Goal: Task Accomplishment & Management: Use online tool/utility

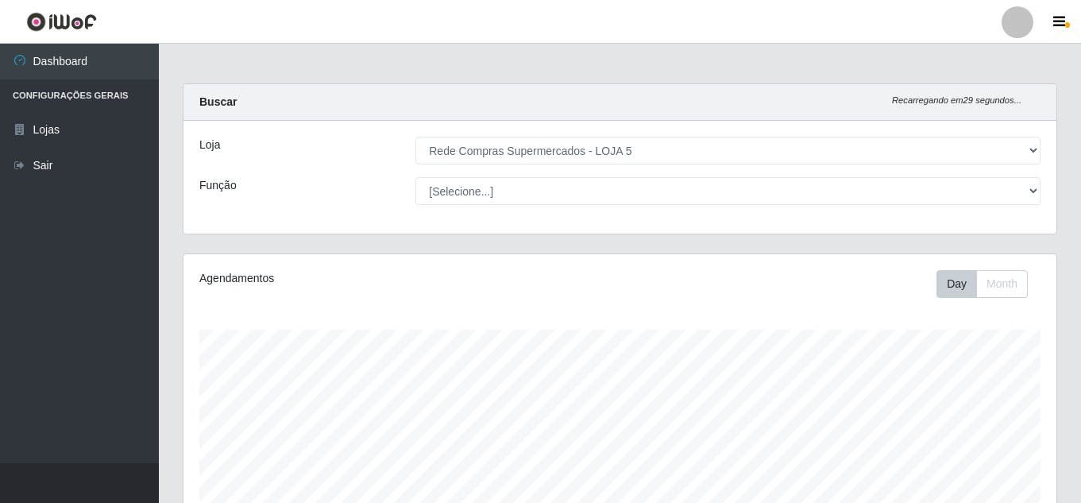
select select "397"
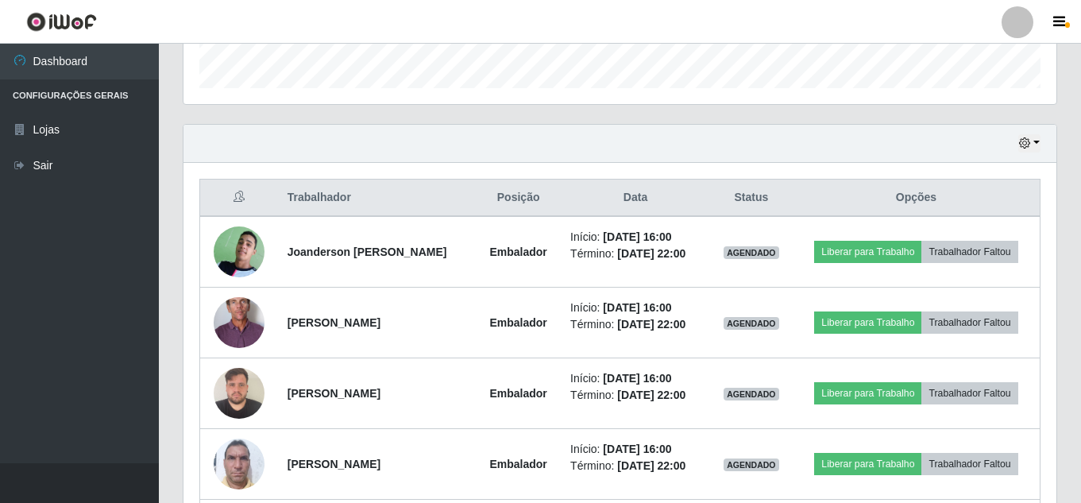
scroll to position [508, 0]
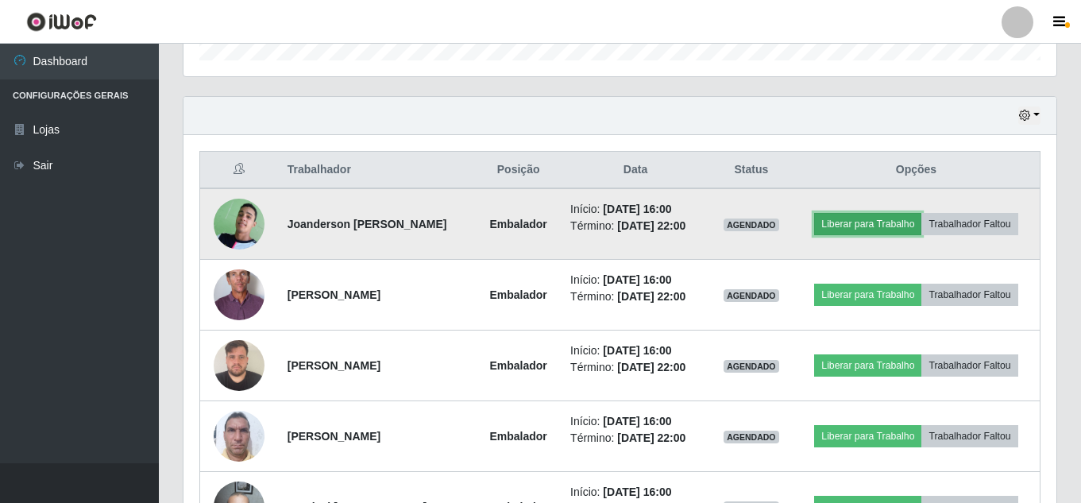
click at [872, 229] on button "Liberar para Trabalho" at bounding box center [867, 224] width 107 height 22
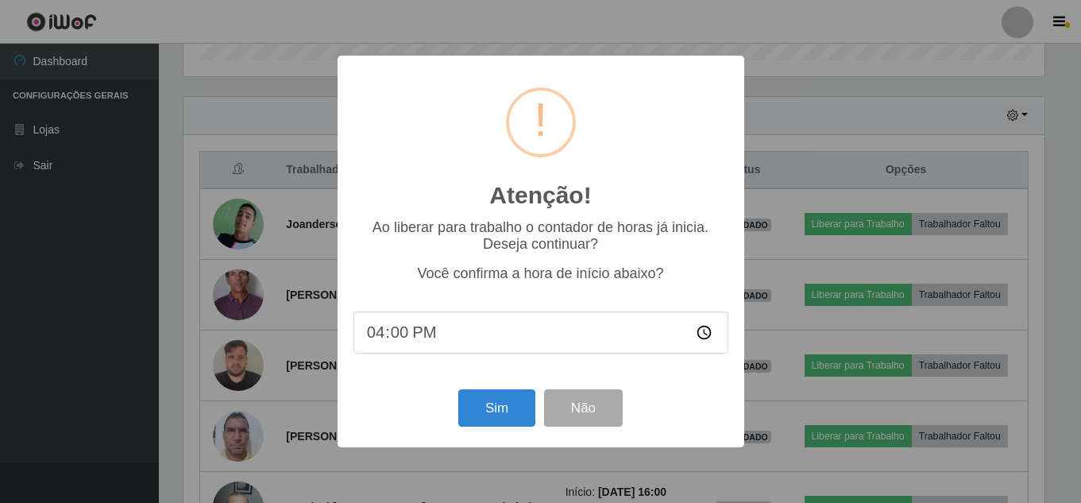
scroll to position [330, 865]
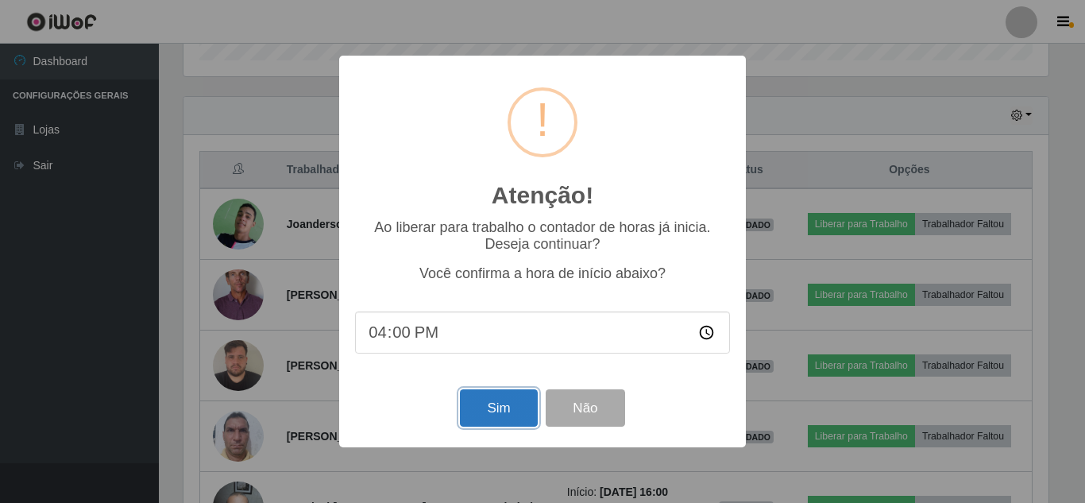
click at [489, 411] on button "Sim" at bounding box center [498, 407] width 77 height 37
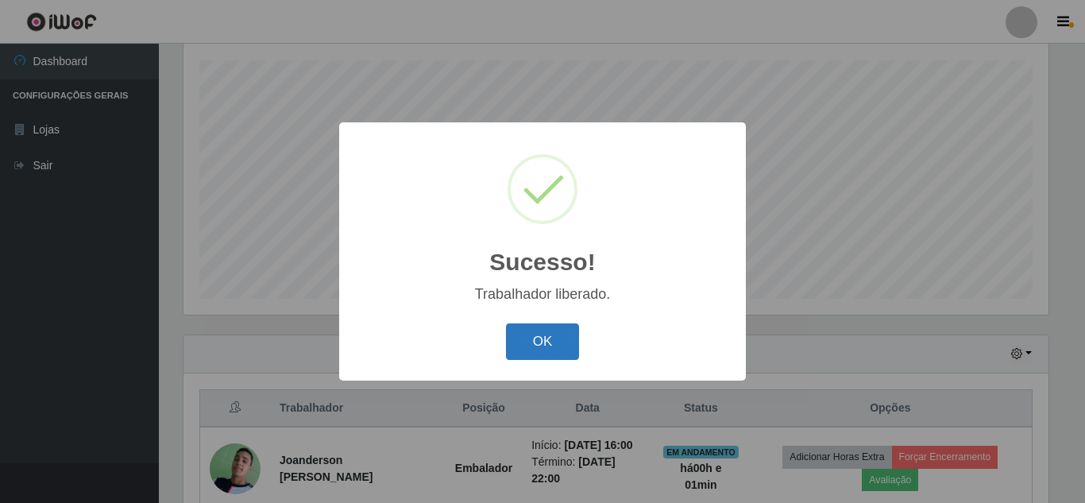
click at [539, 342] on button "OK" at bounding box center [543, 341] width 74 height 37
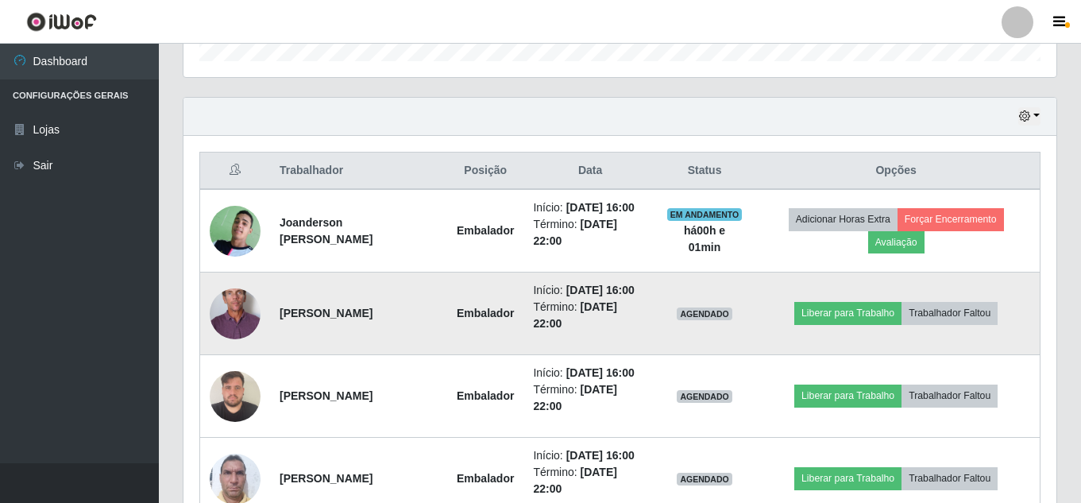
scroll to position [508, 0]
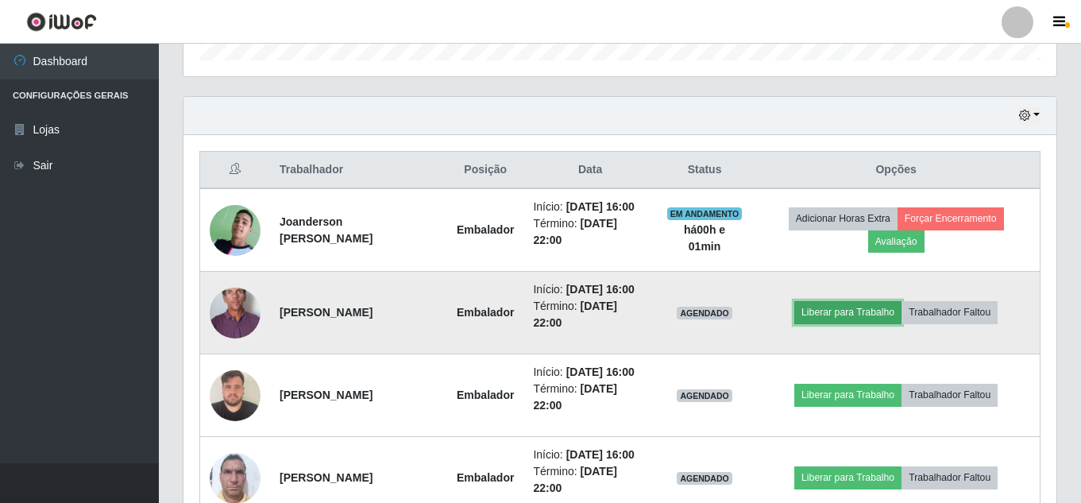
click at [875, 323] on button "Liberar para Trabalho" at bounding box center [848, 312] width 107 height 22
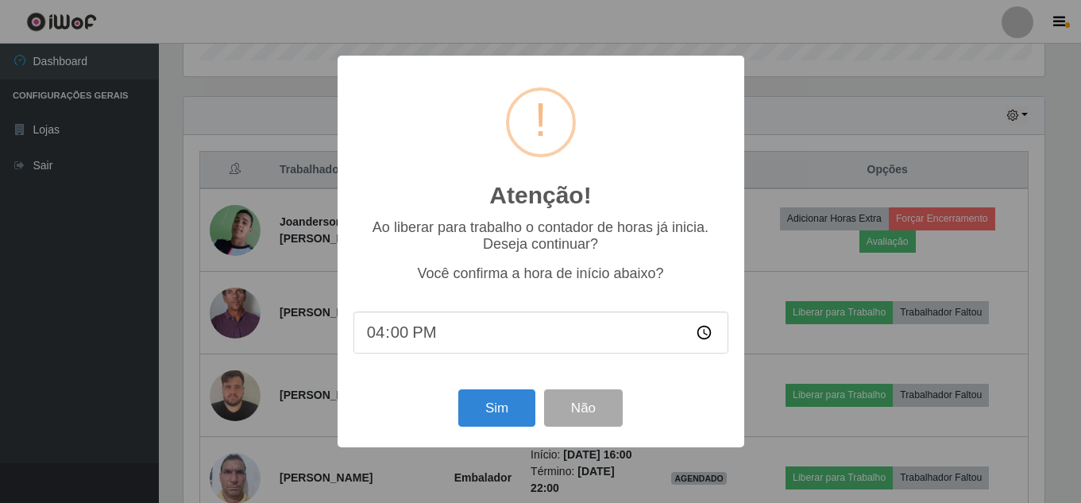
scroll to position [330, 865]
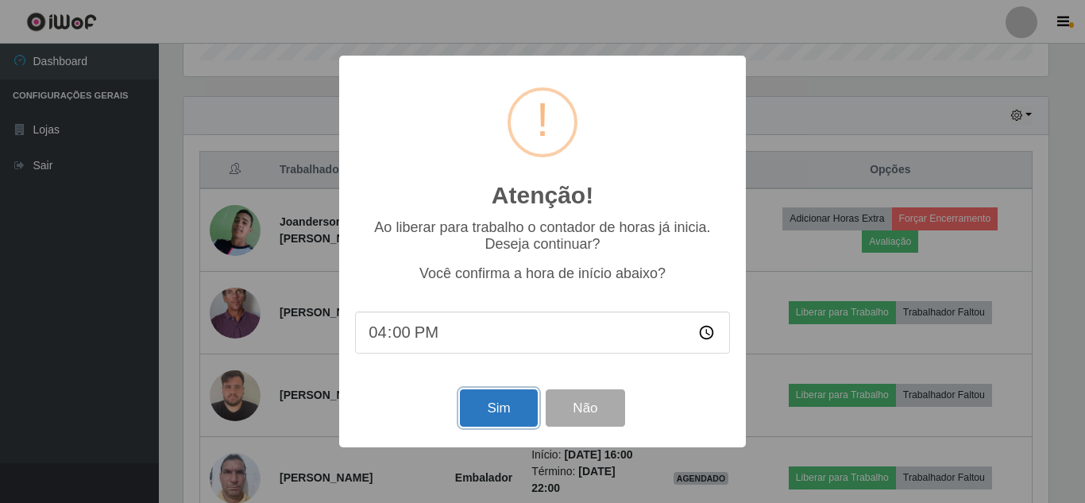
click at [489, 408] on button "Sim" at bounding box center [498, 407] width 77 height 37
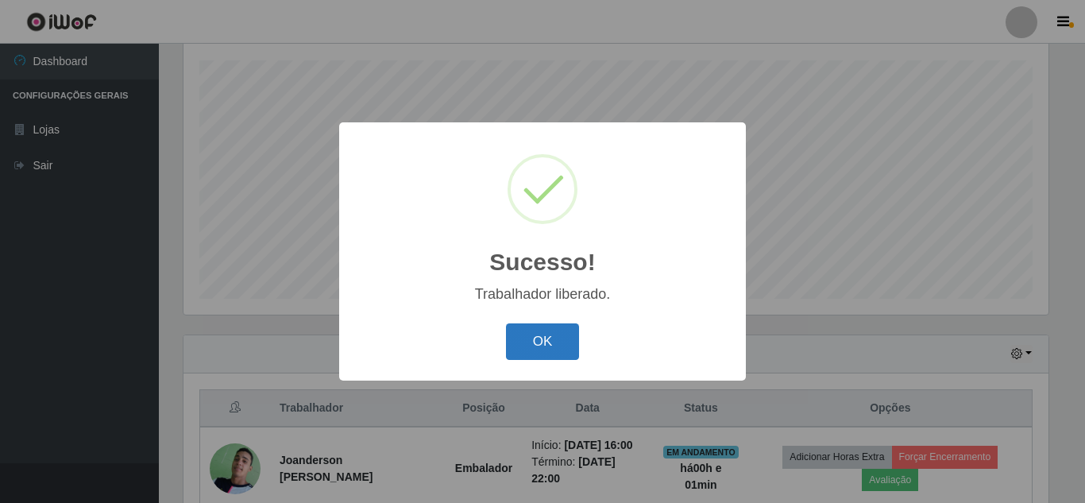
click at [532, 346] on button "OK" at bounding box center [543, 341] width 74 height 37
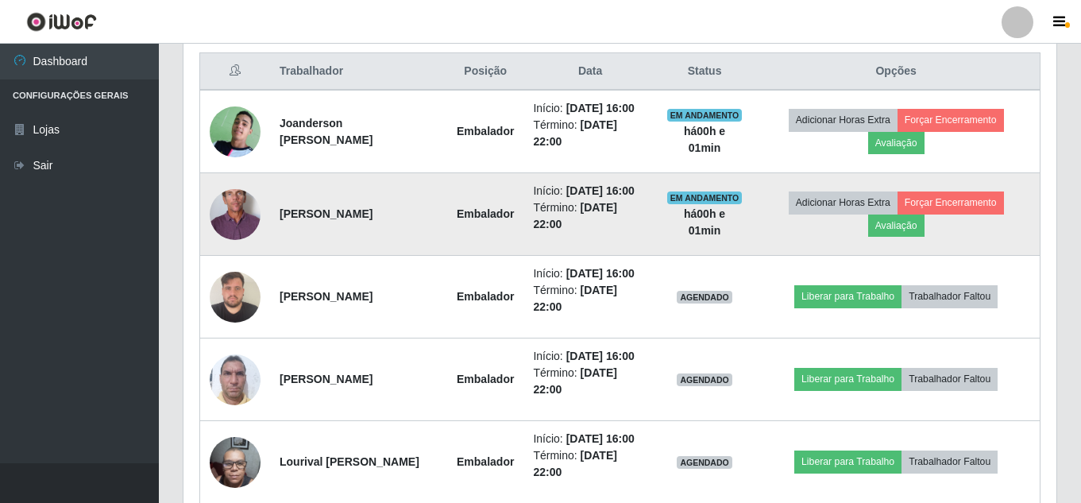
scroll to position [667, 0]
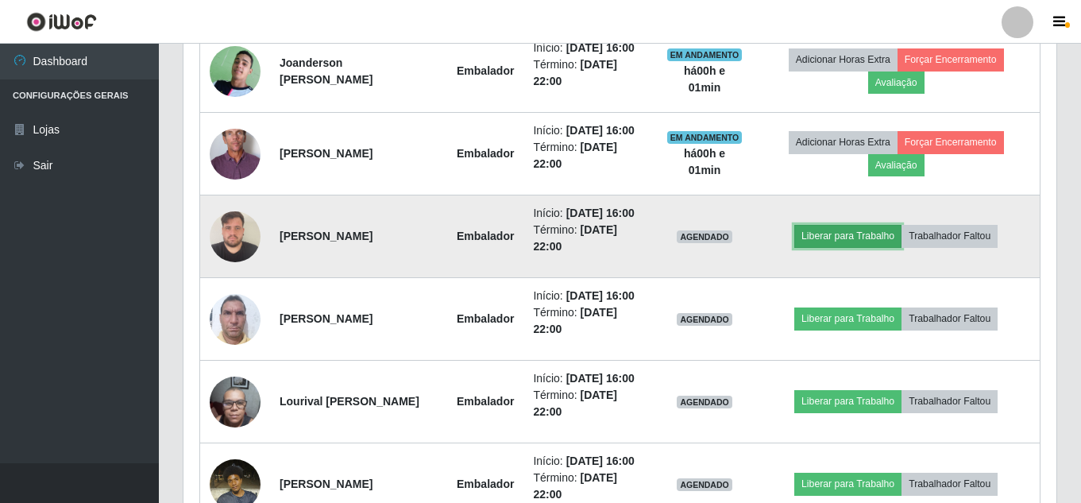
click at [885, 247] on button "Liberar para Trabalho" at bounding box center [848, 236] width 107 height 22
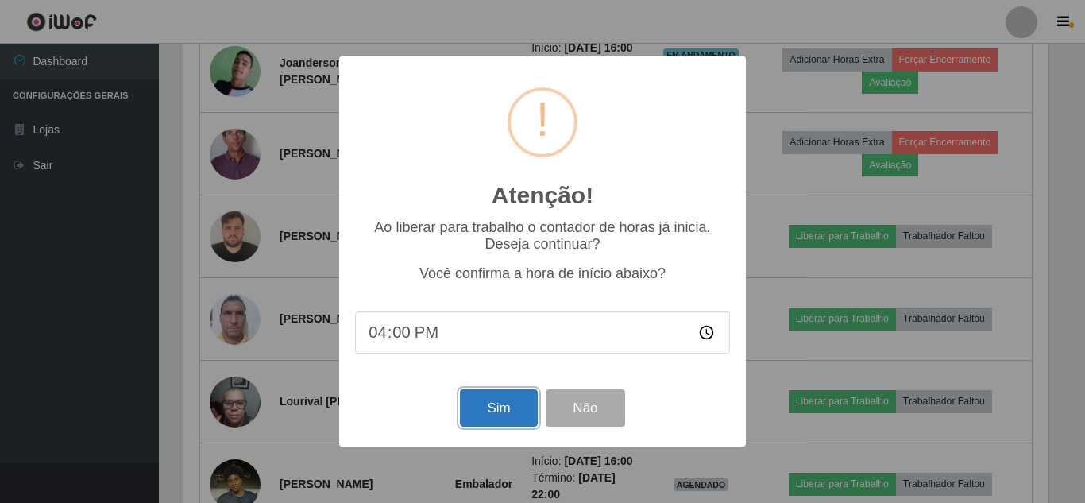
click at [502, 401] on button "Sim" at bounding box center [498, 407] width 77 height 37
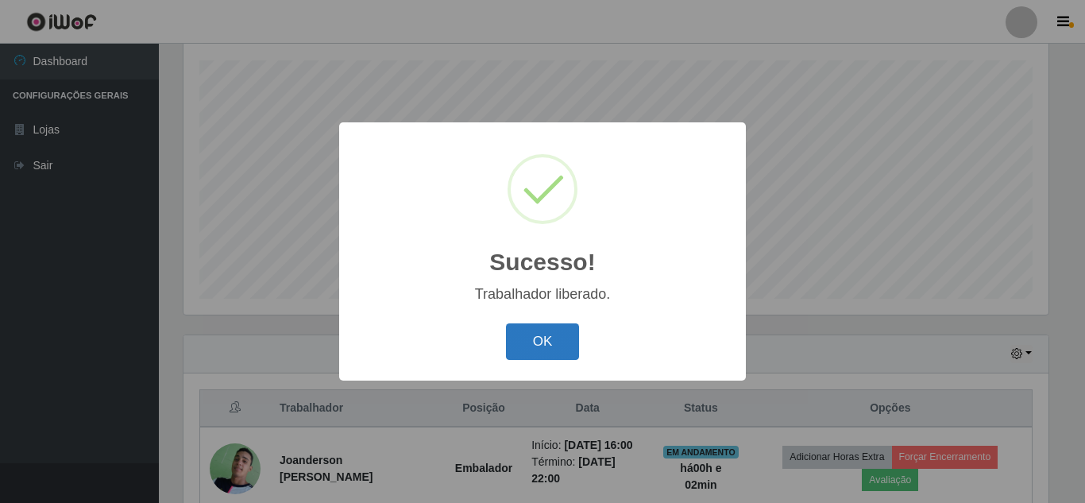
click at [574, 348] on button "OK" at bounding box center [543, 341] width 74 height 37
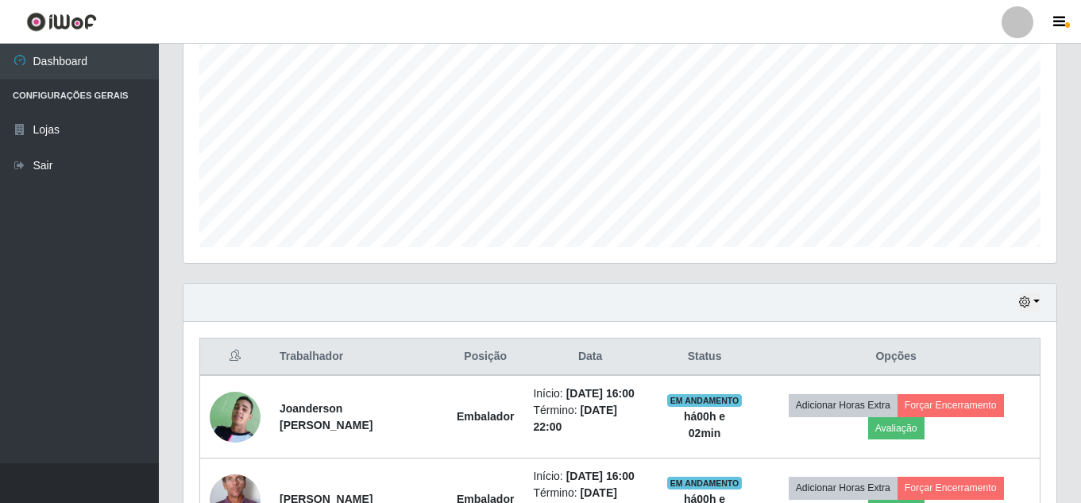
scroll to position [0, 0]
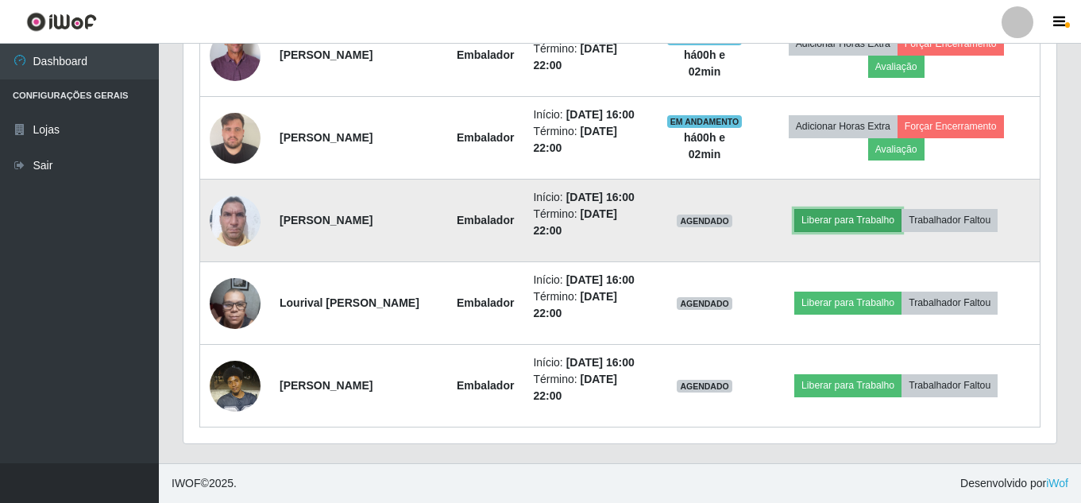
click at [883, 222] on button "Liberar para Trabalho" at bounding box center [848, 220] width 107 height 22
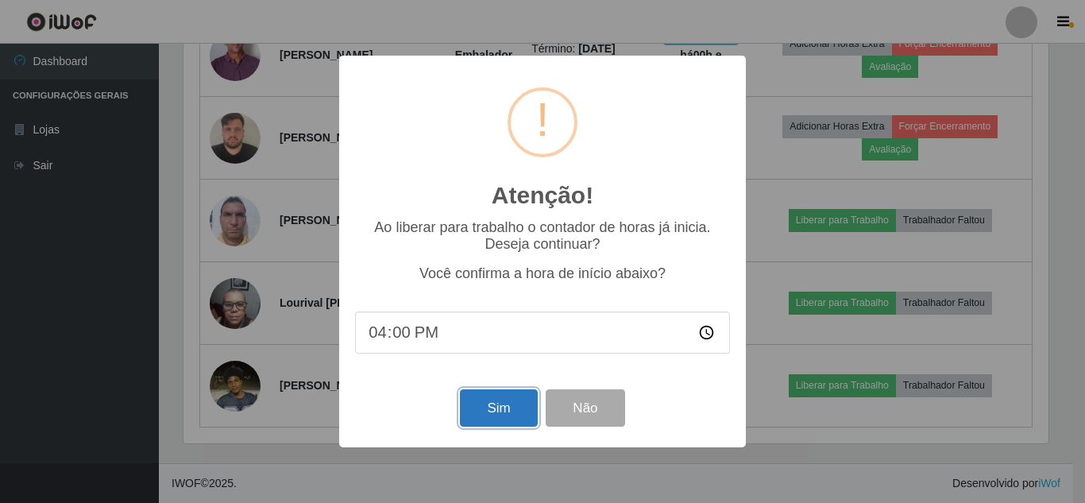
click at [485, 420] on button "Sim" at bounding box center [498, 407] width 77 height 37
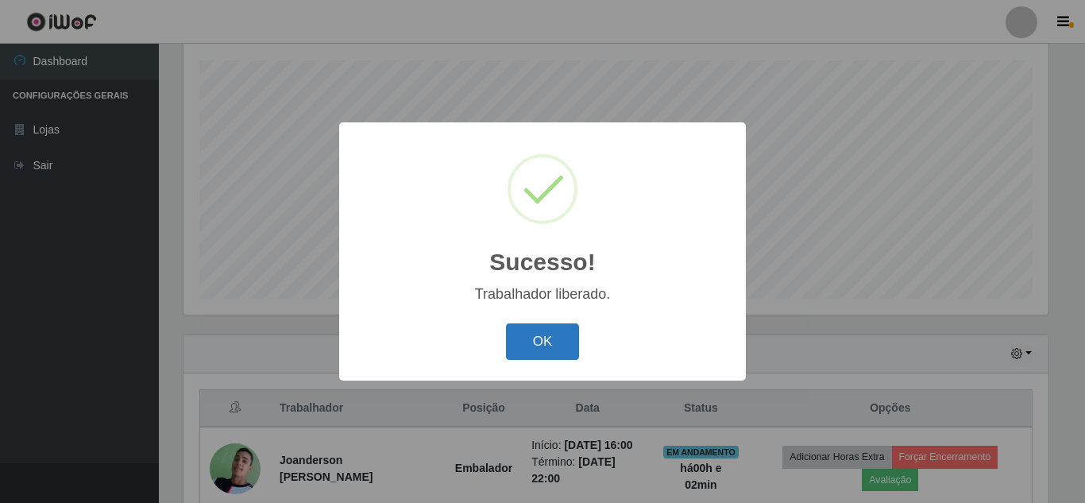
click at [555, 342] on button "OK" at bounding box center [543, 341] width 74 height 37
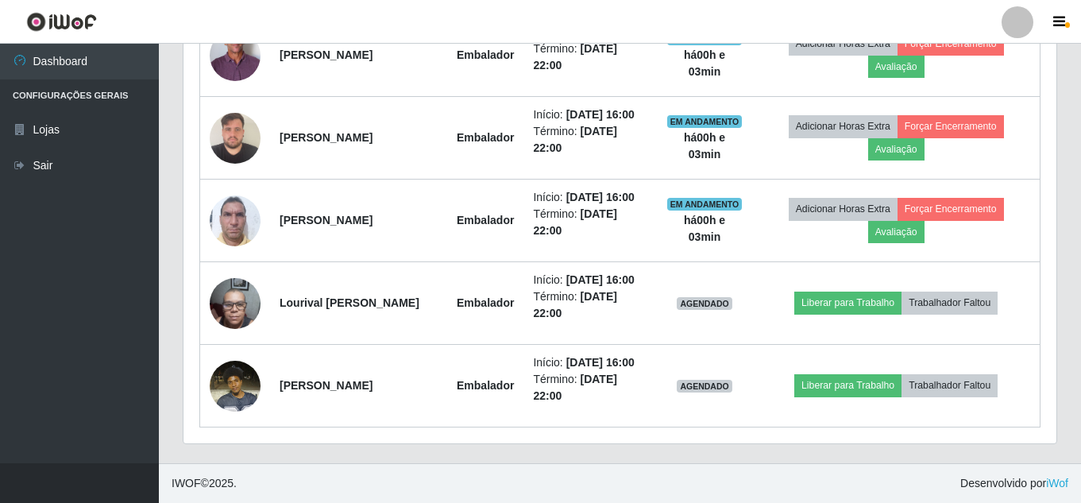
click at [559, 16] on header "Perfil Alterar Senha Sair" at bounding box center [540, 22] width 1081 height 44
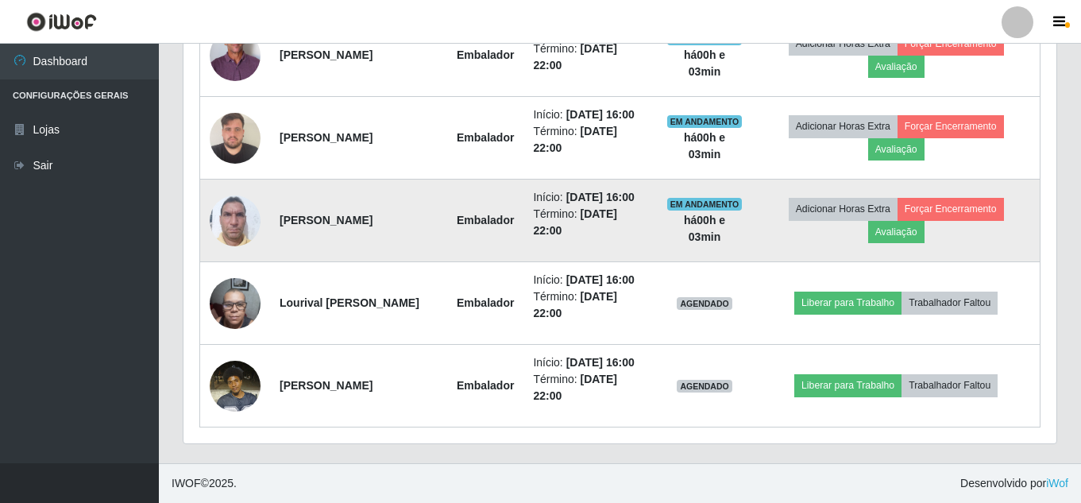
scroll to position [865, 0]
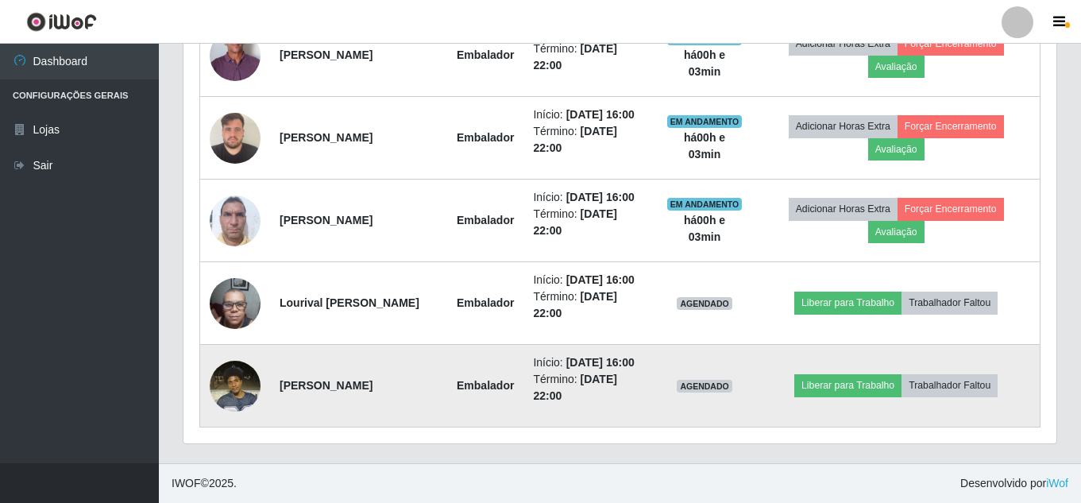
click at [234, 369] on img at bounding box center [235, 386] width 51 height 68
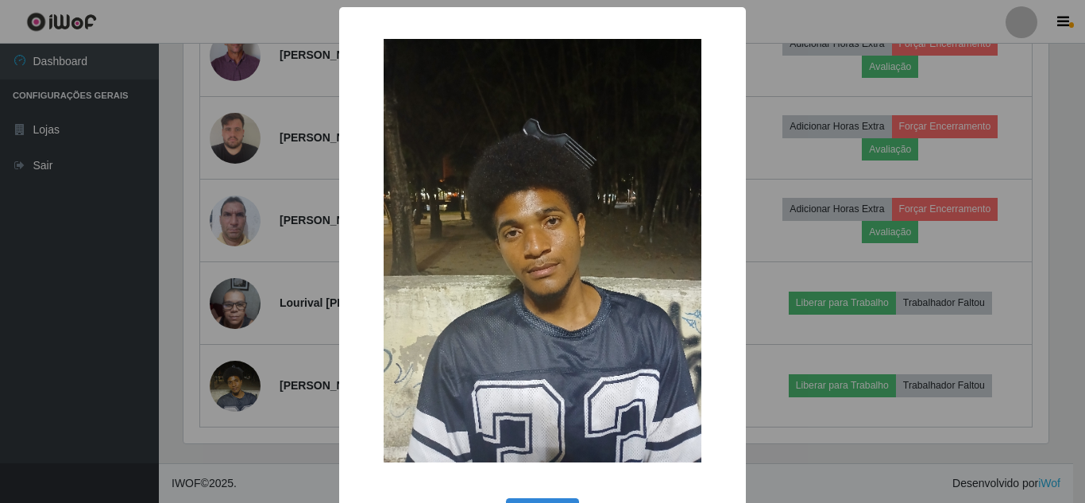
click at [195, 225] on div "× OK Cancel" at bounding box center [542, 251] width 1085 height 503
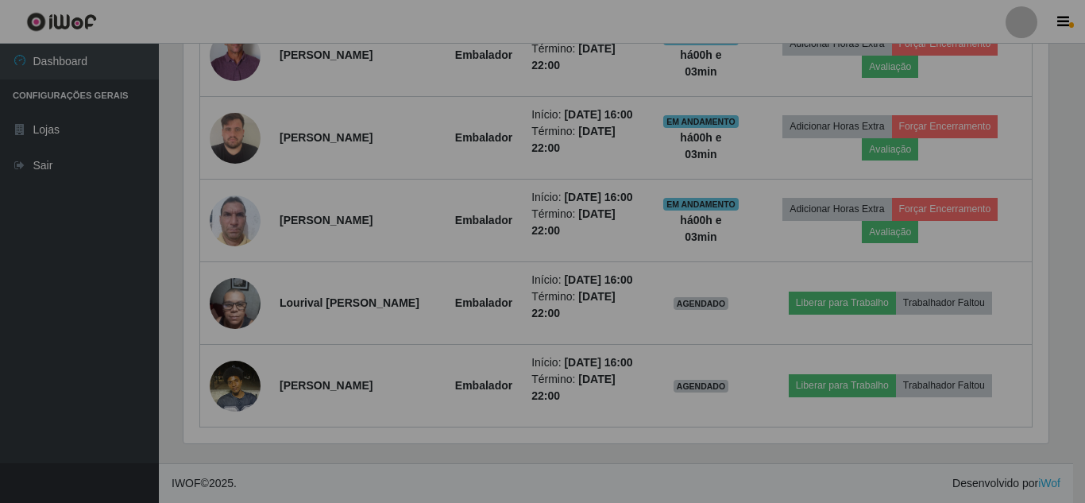
scroll to position [330, 873]
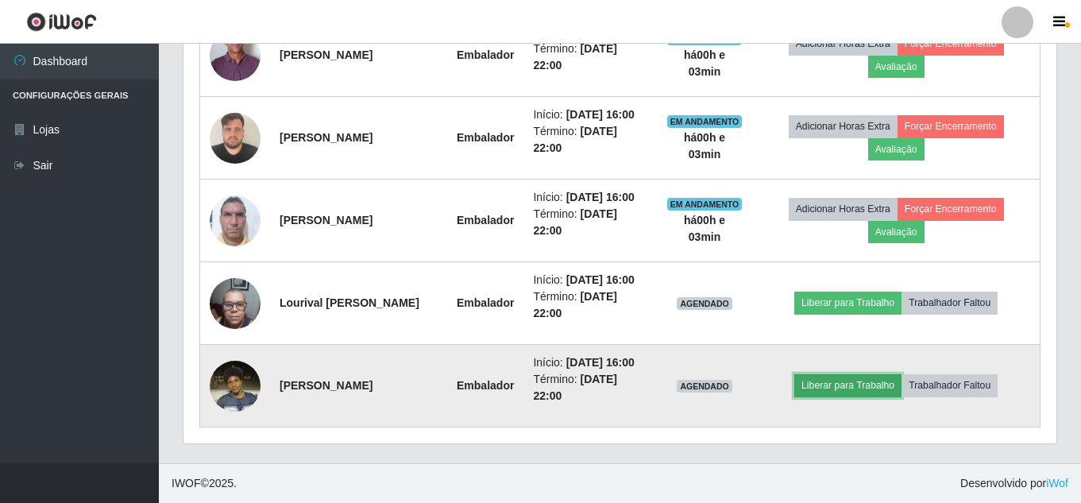
click at [888, 374] on button "Liberar para Trabalho" at bounding box center [848, 385] width 107 height 22
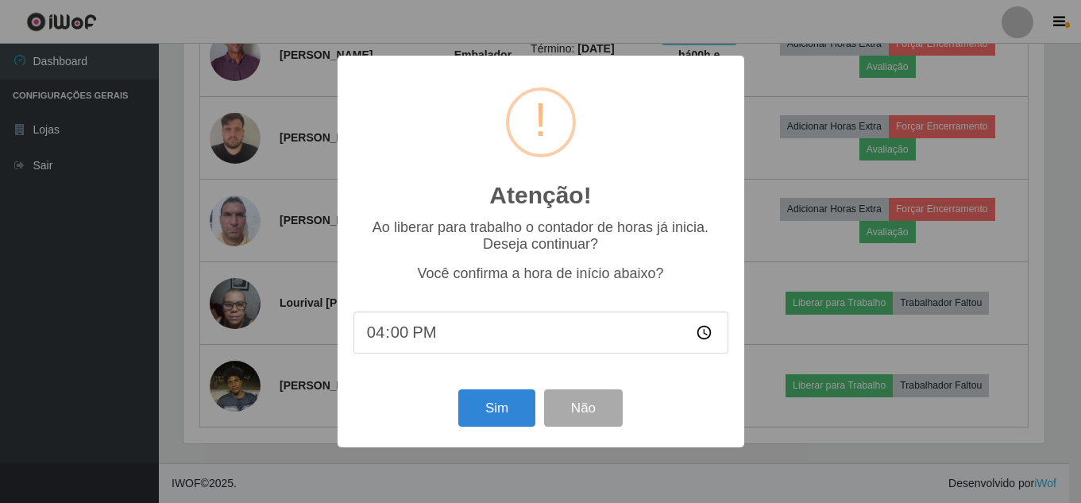
scroll to position [330, 865]
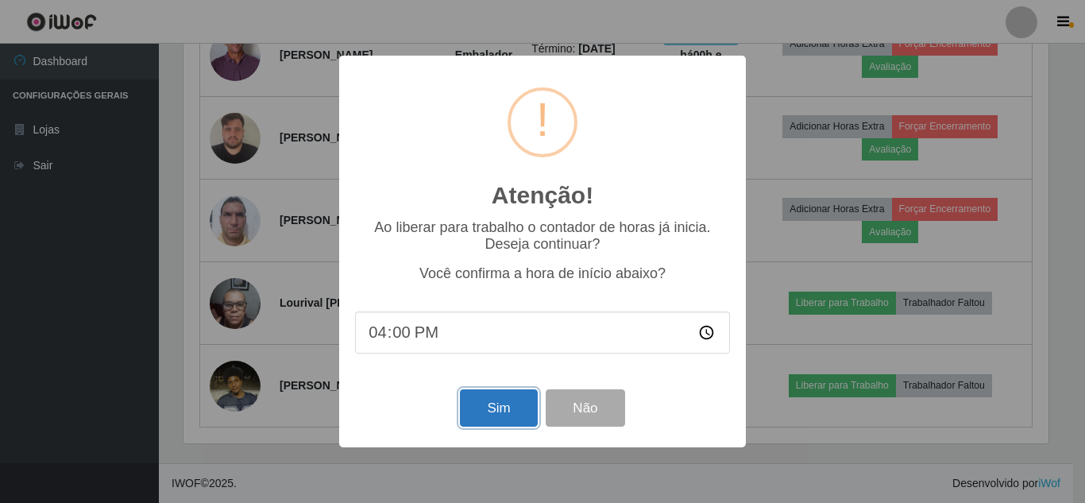
click at [506, 412] on button "Sim" at bounding box center [498, 407] width 77 height 37
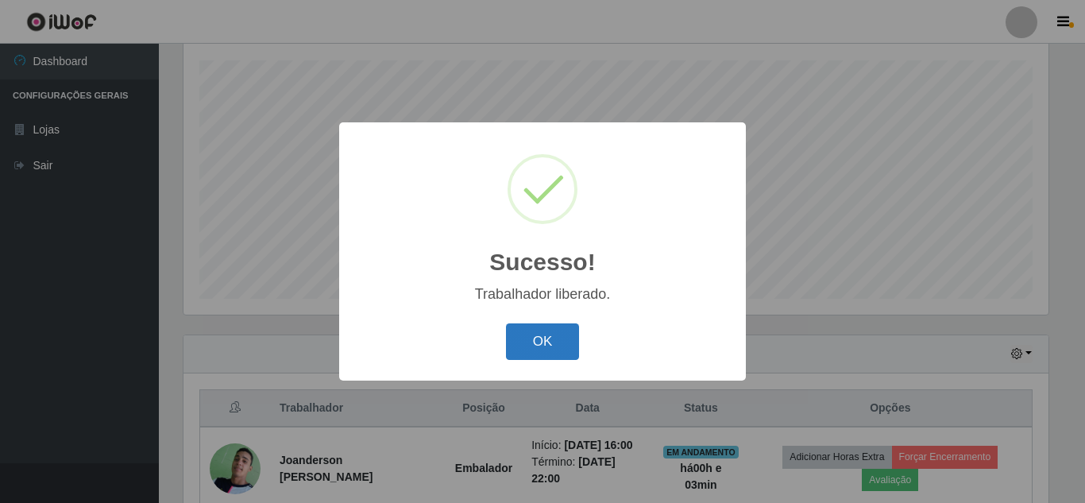
click at [551, 338] on button "OK" at bounding box center [543, 341] width 74 height 37
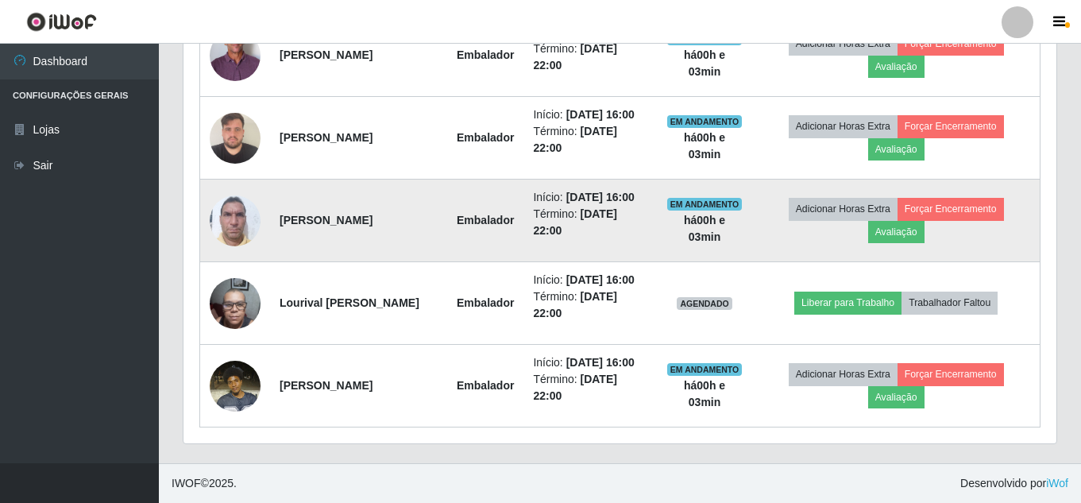
scroll to position [826, 0]
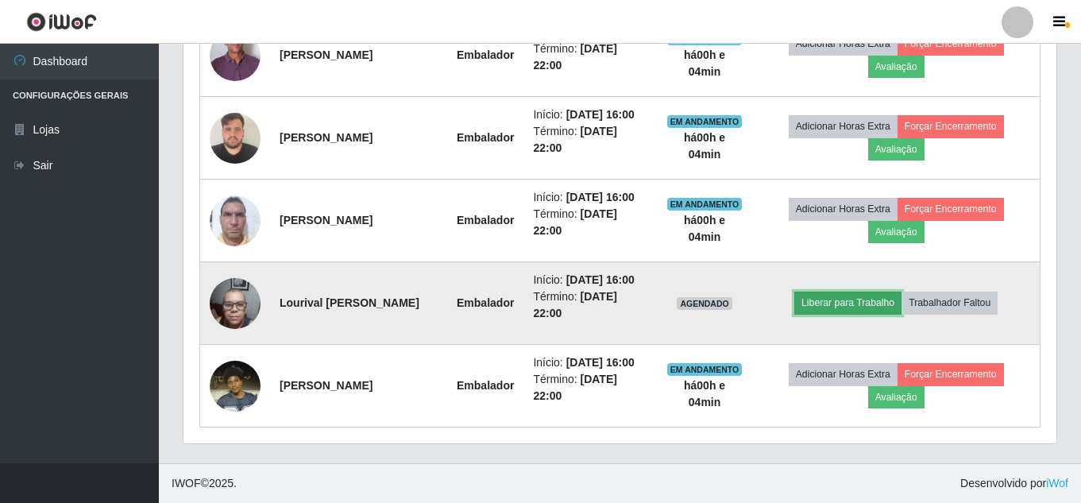
click at [856, 311] on button "Liberar para Trabalho" at bounding box center [848, 303] width 107 height 22
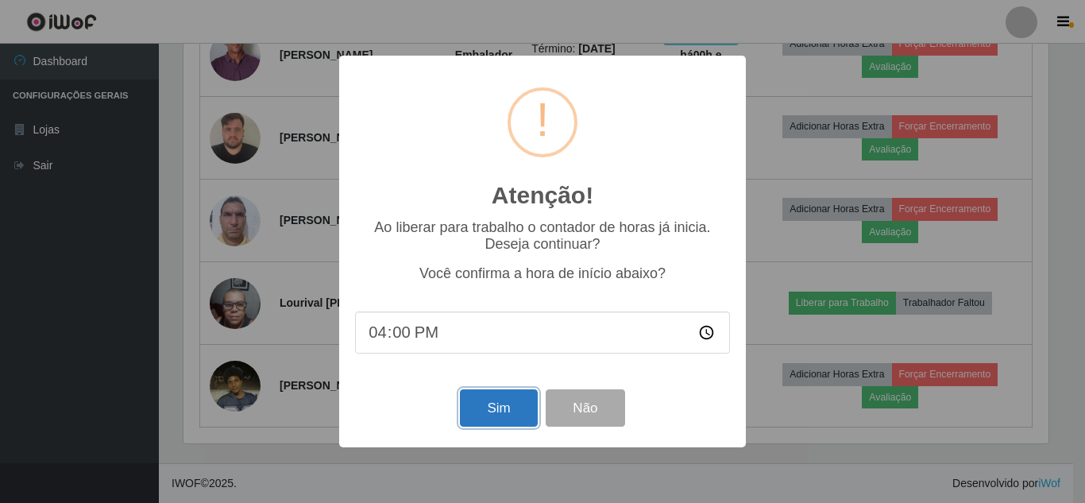
click at [500, 411] on button "Sim" at bounding box center [498, 407] width 77 height 37
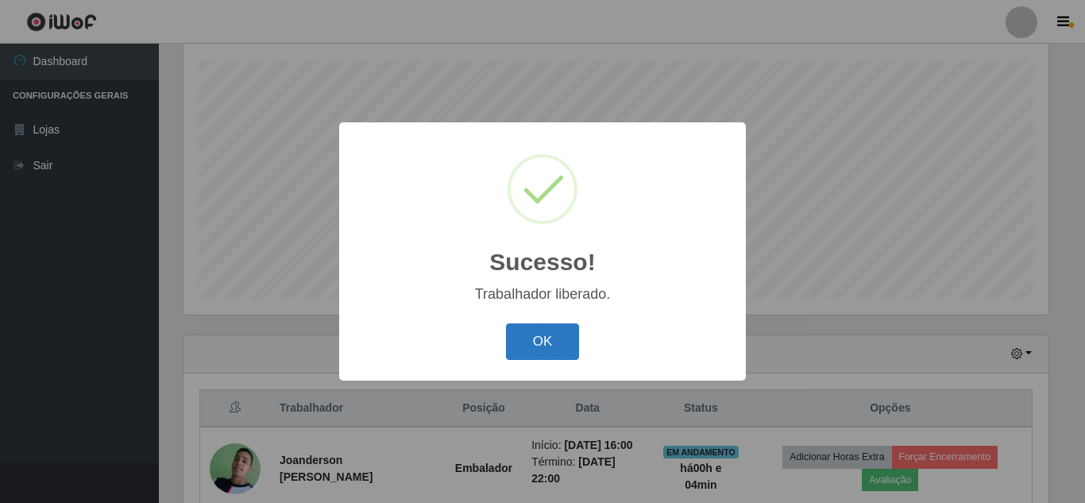
click at [544, 346] on button "OK" at bounding box center [543, 341] width 74 height 37
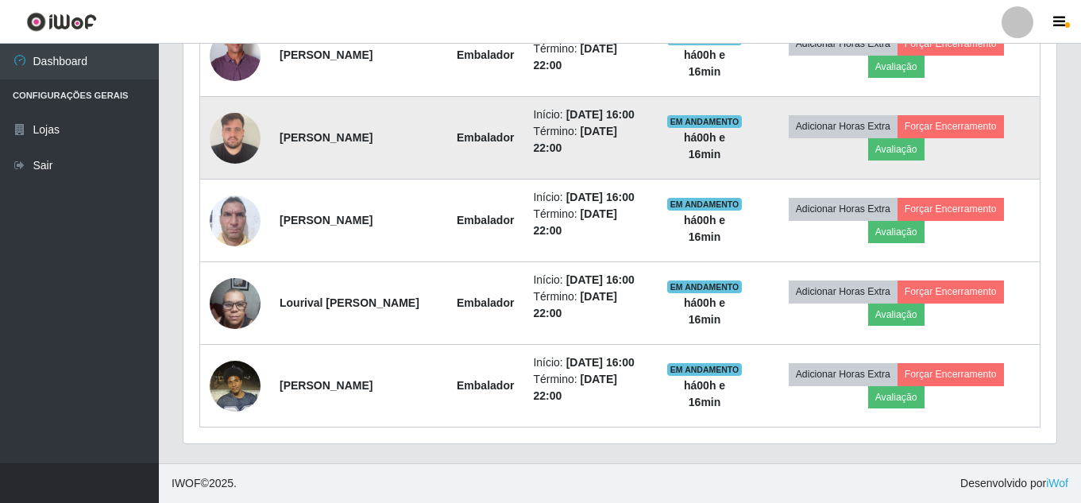
scroll to position [865, 0]
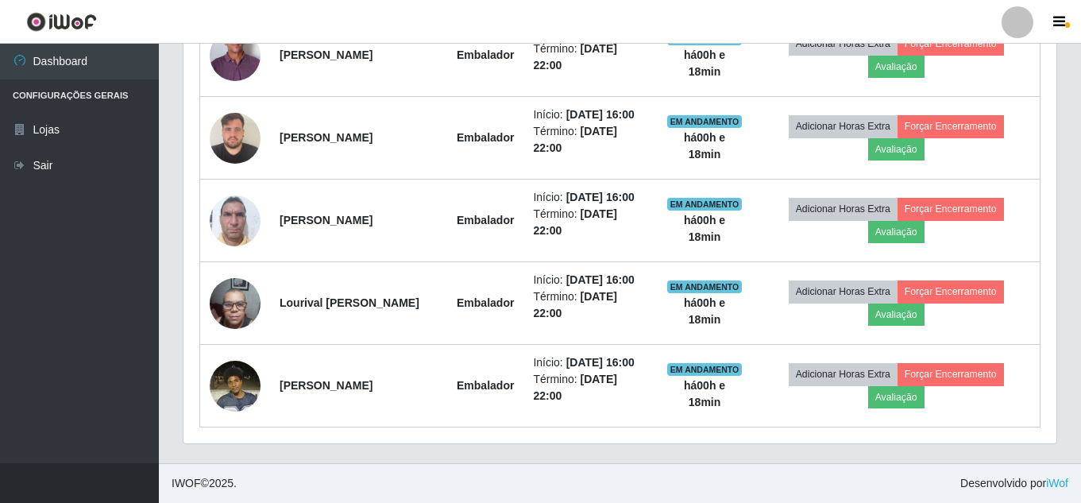
click at [662, 455] on div "Hoje 1 dia 3 dias 1 Semana Não encerrados Trabalhador Posição Data Status Opçõe…" at bounding box center [620, 151] width 899 height 625
